Goal: Check status: Check status

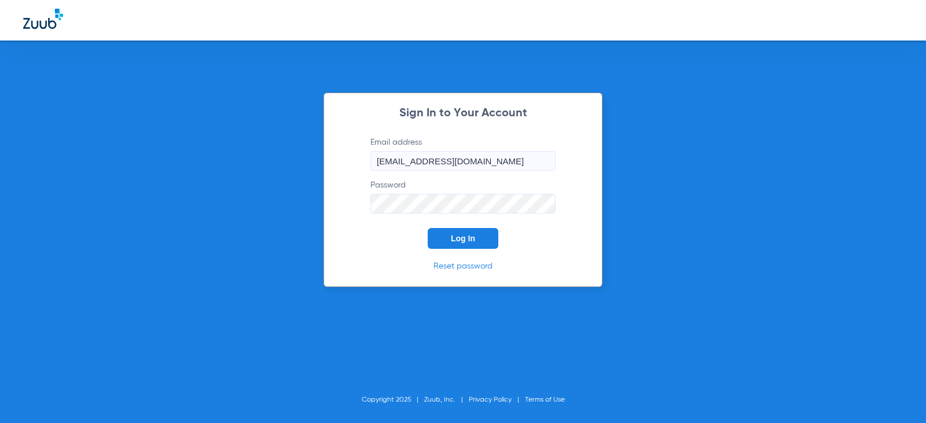
click at [466, 236] on span "Log In" at bounding box center [463, 238] width 24 height 9
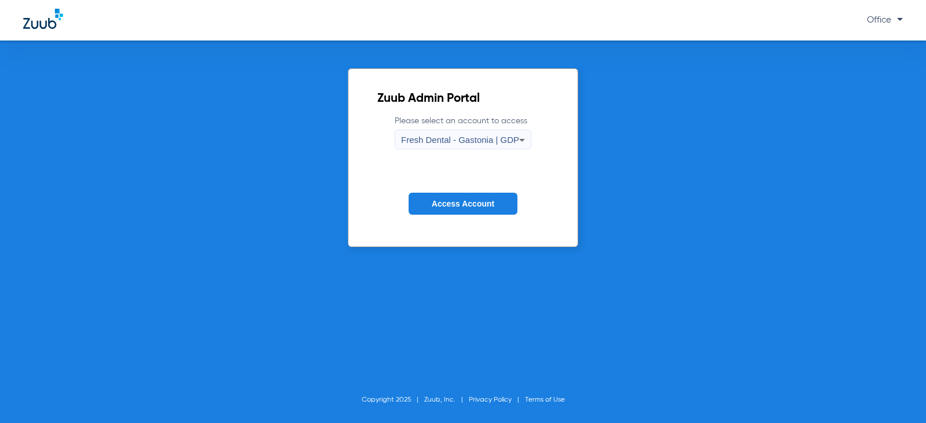
click at [493, 134] on div "Fresh Dental - Gastonia | GDP" at bounding box center [460, 140] width 118 height 20
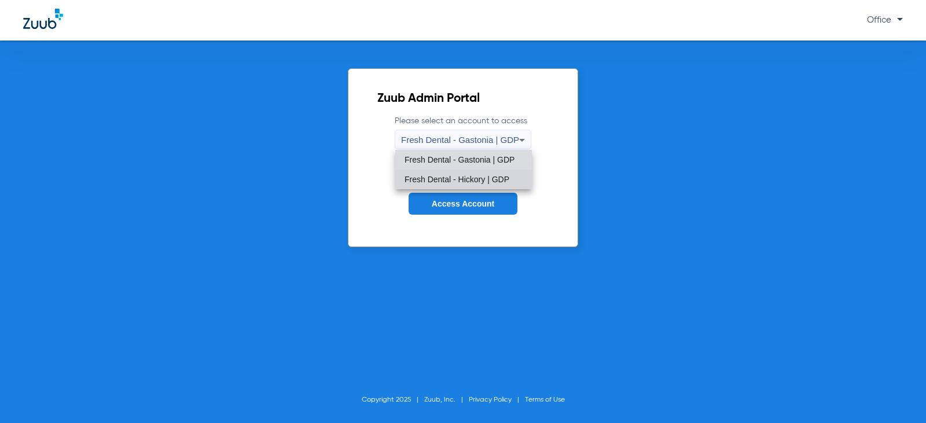
click at [483, 175] on span "Fresh Dental - Hickory | GDP" at bounding box center [457, 179] width 105 height 8
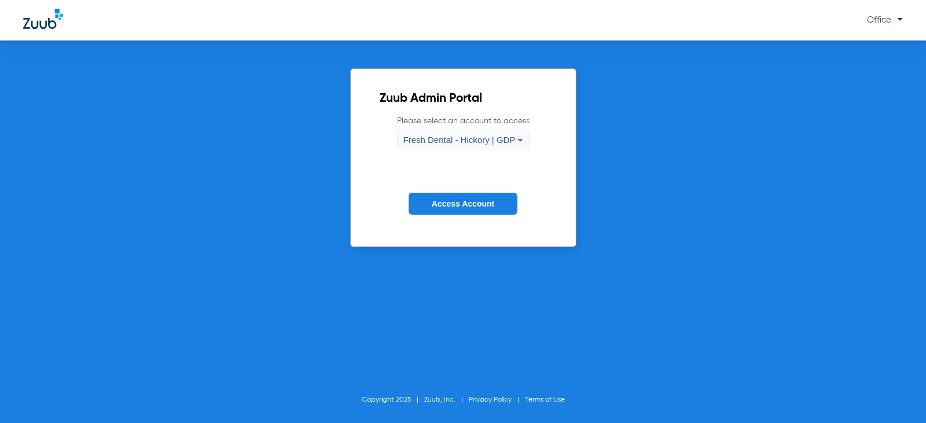
click at [504, 199] on button "Access Account" at bounding box center [463, 204] width 109 height 23
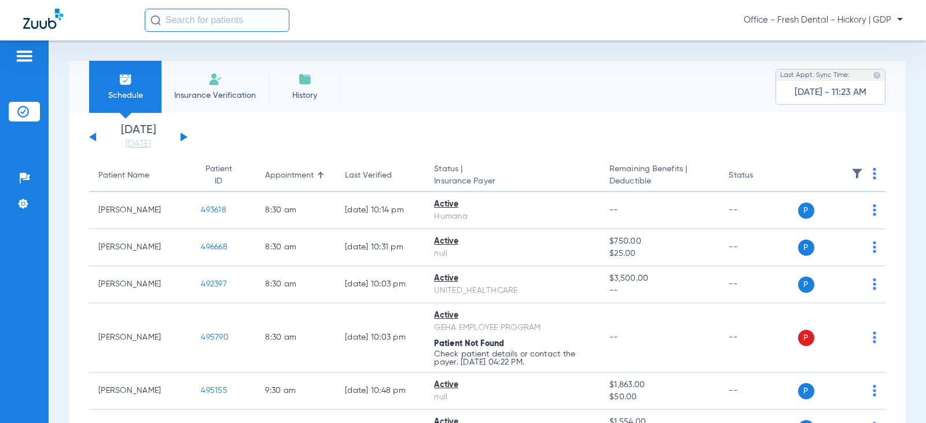
click at [180, 138] on div "[DATE] [DATE] [DATE] [DATE] [DATE] [DATE] [DATE] [DATE] [DATE] [DATE] [DATE] [D…" at bounding box center [138, 136] width 98 height 25
click at [182, 138] on button at bounding box center [184, 137] width 7 height 9
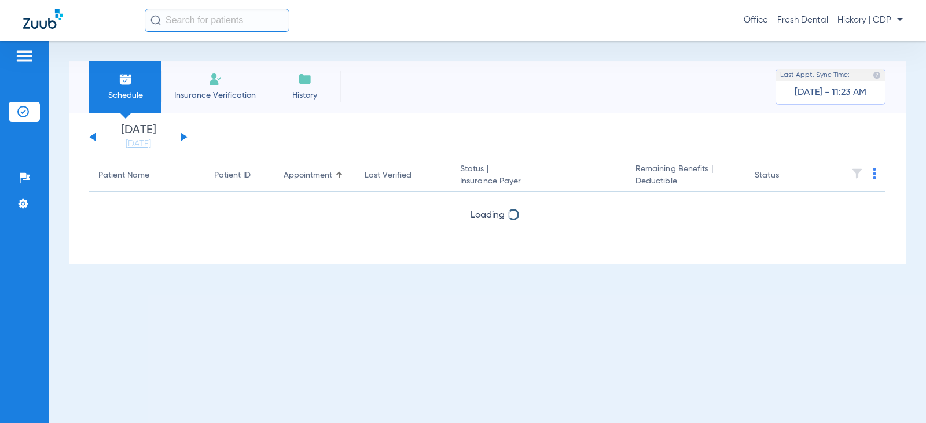
click at [182, 138] on button at bounding box center [184, 137] width 7 height 9
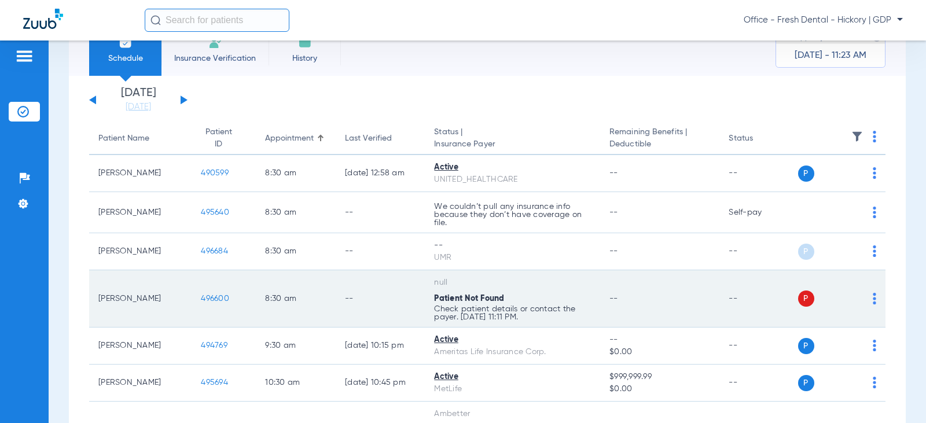
scroll to position [58, 0]
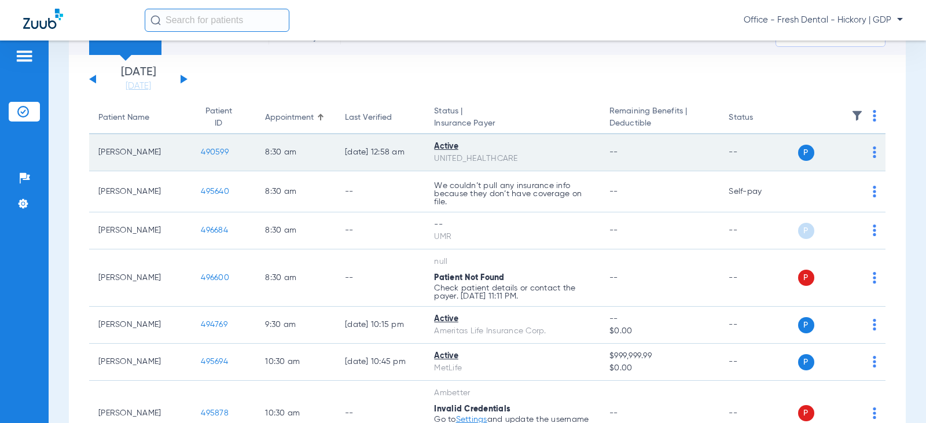
click at [442, 147] on div "Active" at bounding box center [512, 147] width 157 height 12
click at [212, 151] on span "490599" at bounding box center [215, 152] width 28 height 8
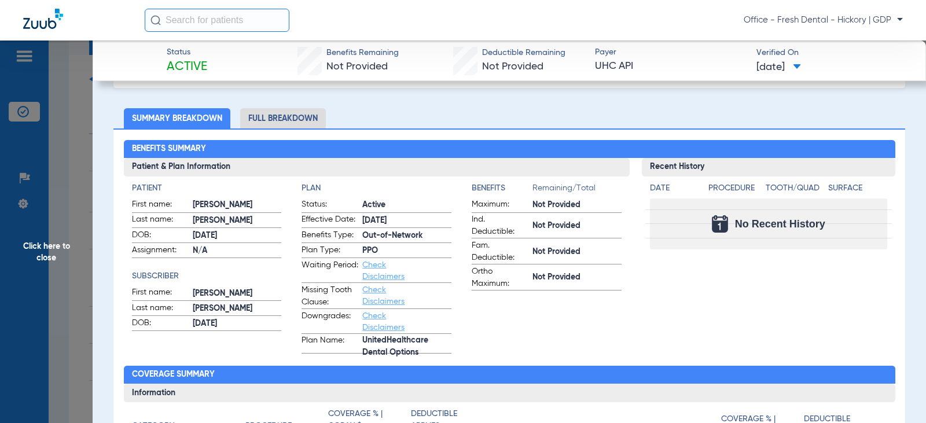
click at [62, 95] on span "Click here to close" at bounding box center [46, 252] width 93 height 423
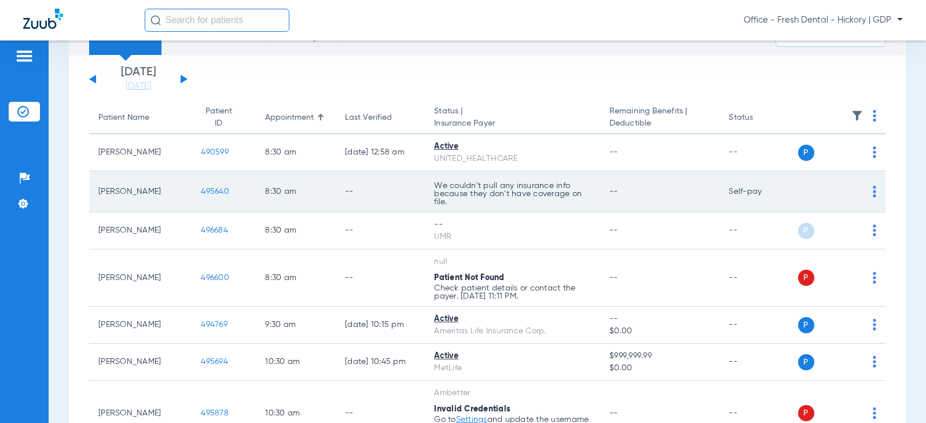
click at [566, 181] on td "We couldn’t pull any insurance info because they don’t have coverage on file." at bounding box center [512, 191] width 175 height 41
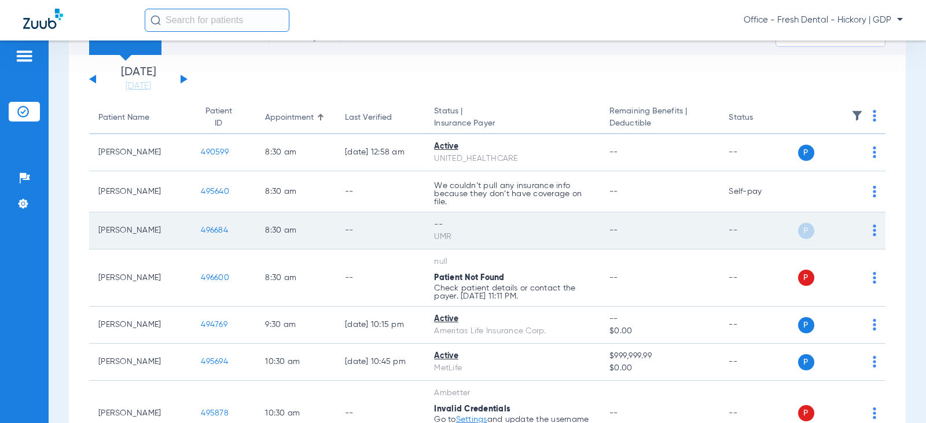
click at [499, 220] on div "--" at bounding box center [512, 225] width 157 height 12
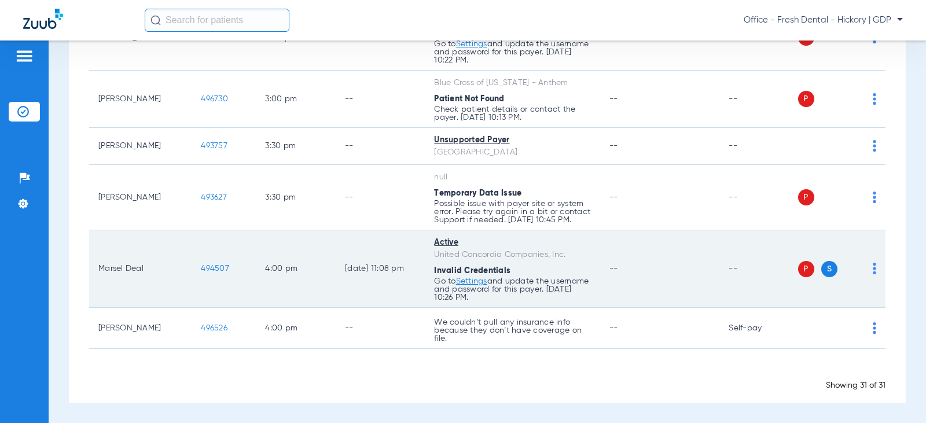
scroll to position [1373, 0]
